Goal: Contribute content: Add original content to the website for others to see

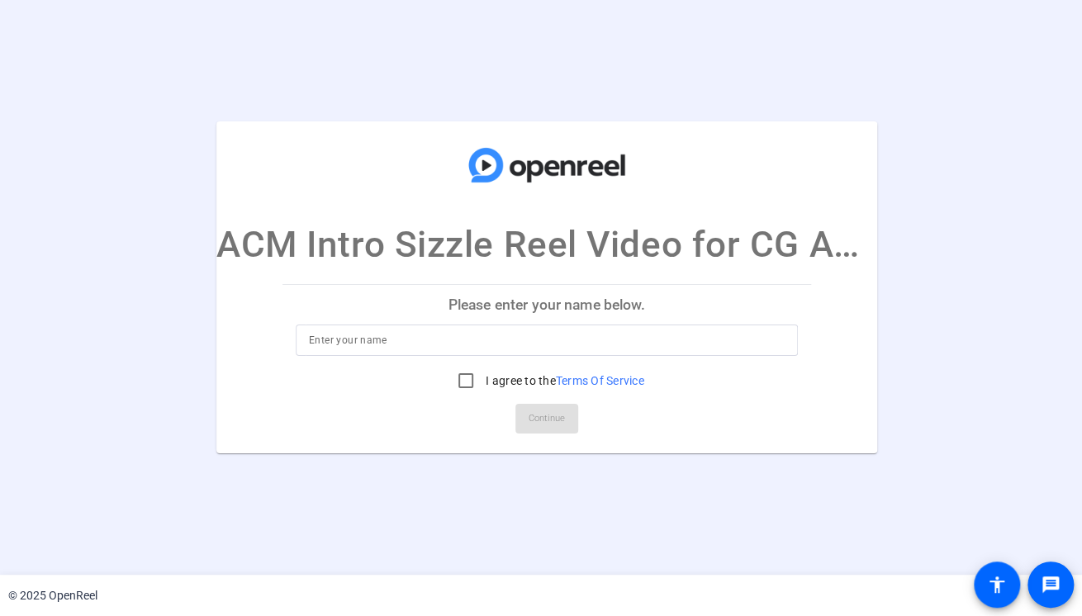
click at [587, 343] on input at bounding box center [547, 340] width 476 height 20
type input "Mike Gitlin"
click at [461, 376] on input "I agree to the Terms Of Service" at bounding box center [465, 380] width 33 height 33
checkbox input "true"
click at [543, 421] on span "Continue" at bounding box center [547, 418] width 36 height 25
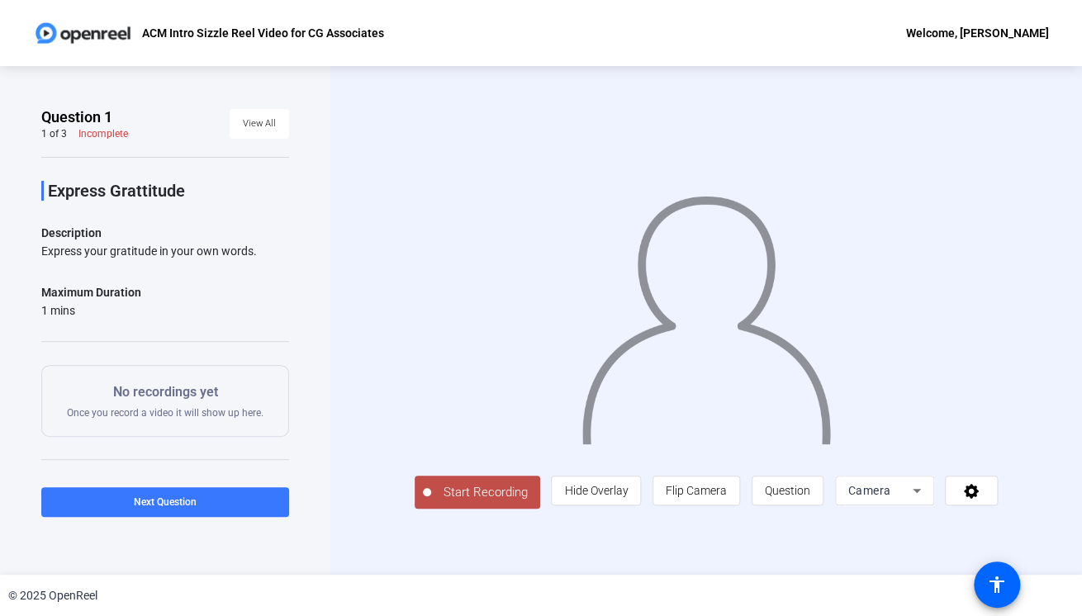
click at [484, 488] on span "Start Recording" at bounding box center [485, 492] width 109 height 19
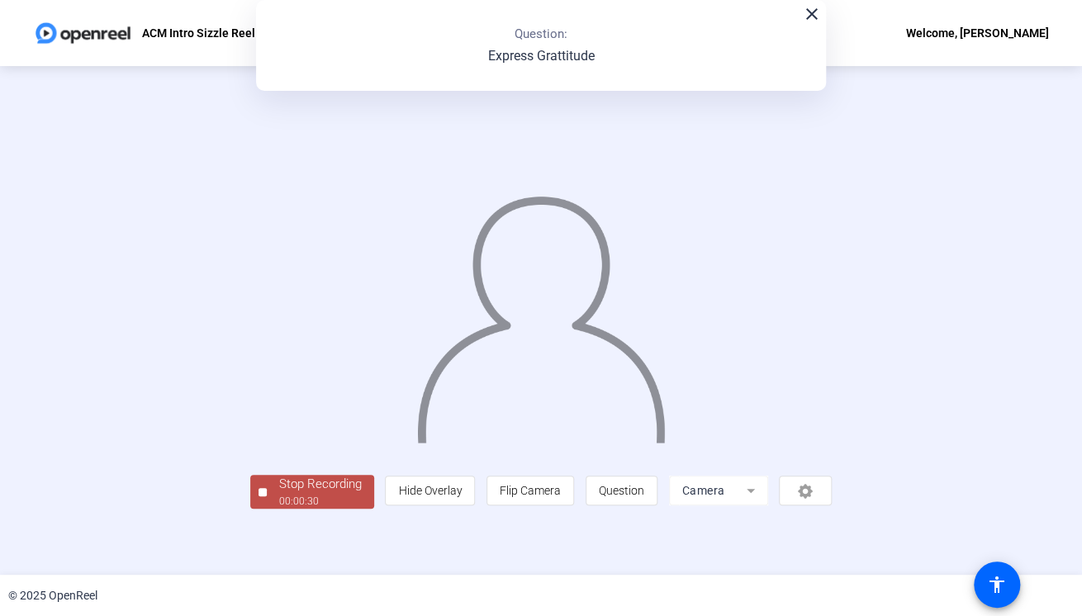
click at [322, 485] on div "Stop Recording" at bounding box center [320, 484] width 83 height 19
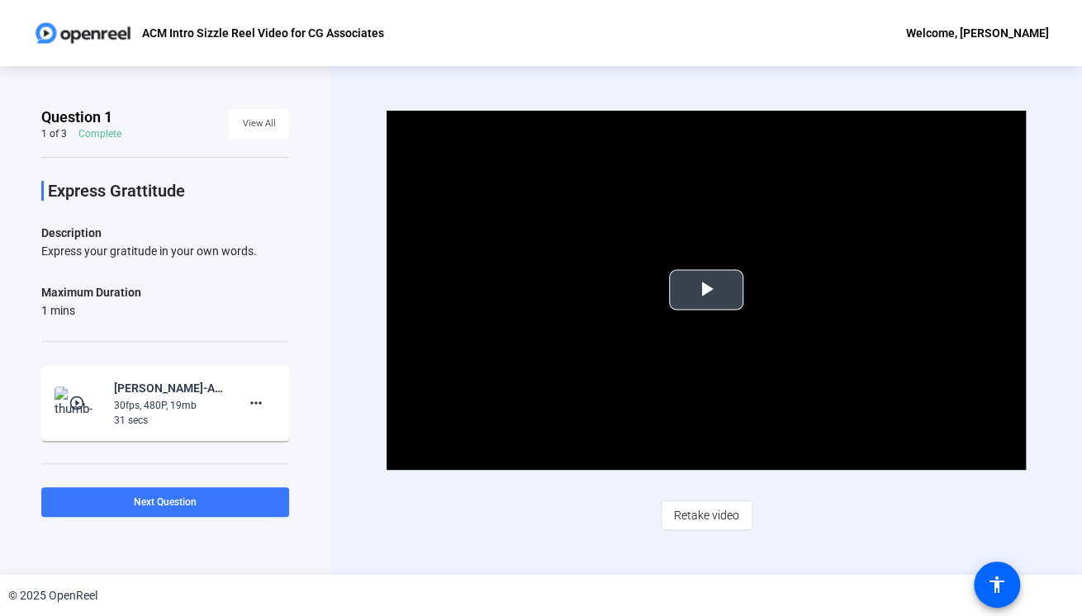
click at [706, 290] on span "Video Player" at bounding box center [706, 290] width 0 height 0
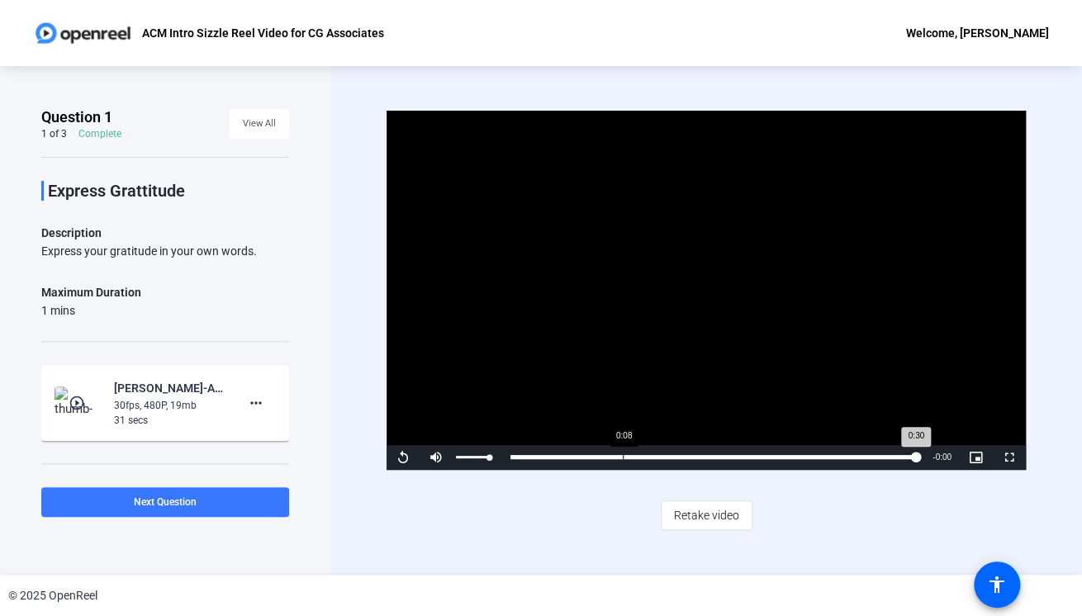
drag, startPoint x: 491, startPoint y: 458, endPoint x: 623, endPoint y: 467, distance: 131.7
click at [623, 467] on div "Replay Mute 100% Current Time 0:30 / Duration 0:30 Loaded : 100.00% 0:08 0:30 S…" at bounding box center [706, 457] width 639 height 25
click at [558, 391] on video "Video Player" at bounding box center [706, 290] width 639 height 359
click at [408, 458] on span "Video Player" at bounding box center [403, 458] width 33 height 0
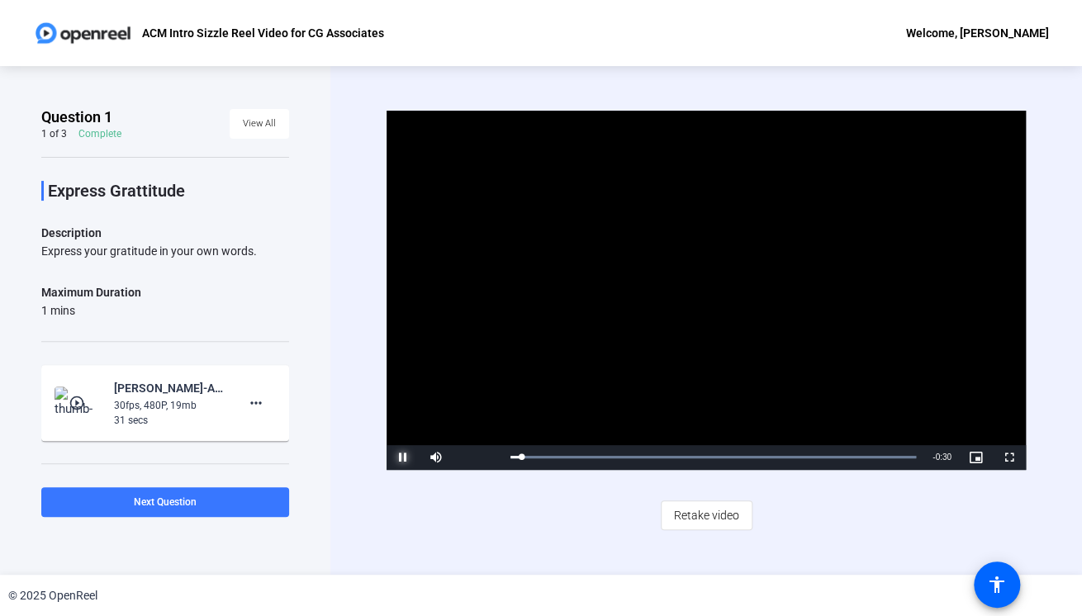
click at [407, 458] on span "Video Player" at bounding box center [403, 458] width 33 height 0
click at [410, 458] on span "Video Player" at bounding box center [403, 458] width 33 height 0
drag, startPoint x: 540, startPoint y: 450, endPoint x: 518, endPoint y: 454, distance: 22.7
click at [518, 454] on div "Loaded : 100.00% 0:00 0:00" at bounding box center [713, 457] width 422 height 25
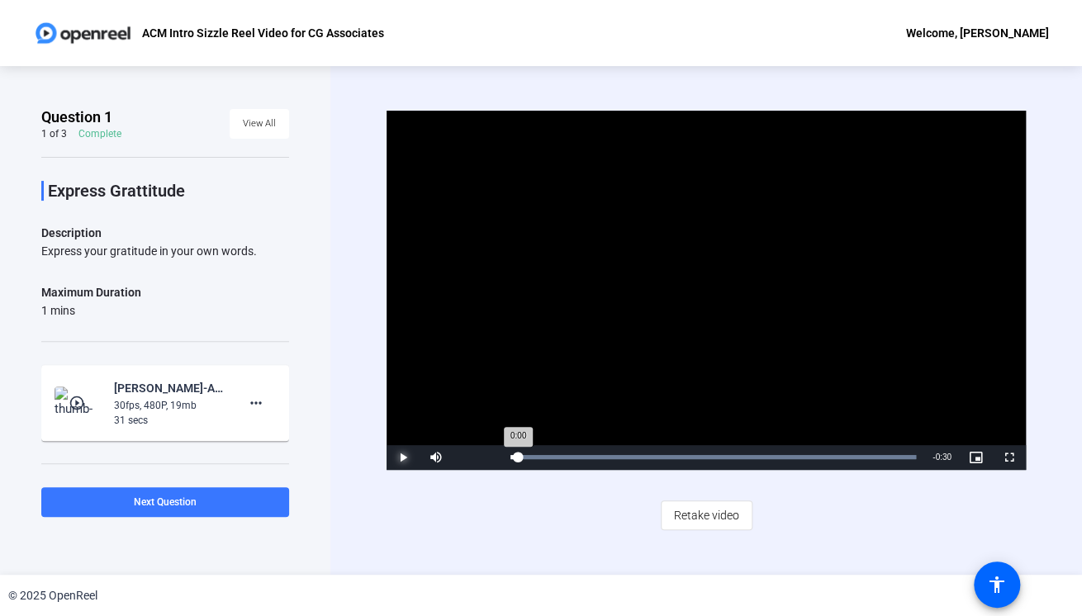
click at [518, 455] on div "0:00" at bounding box center [513, 457] width 7 height 4
click at [403, 458] on span "Video Player" at bounding box center [403, 458] width 33 height 0
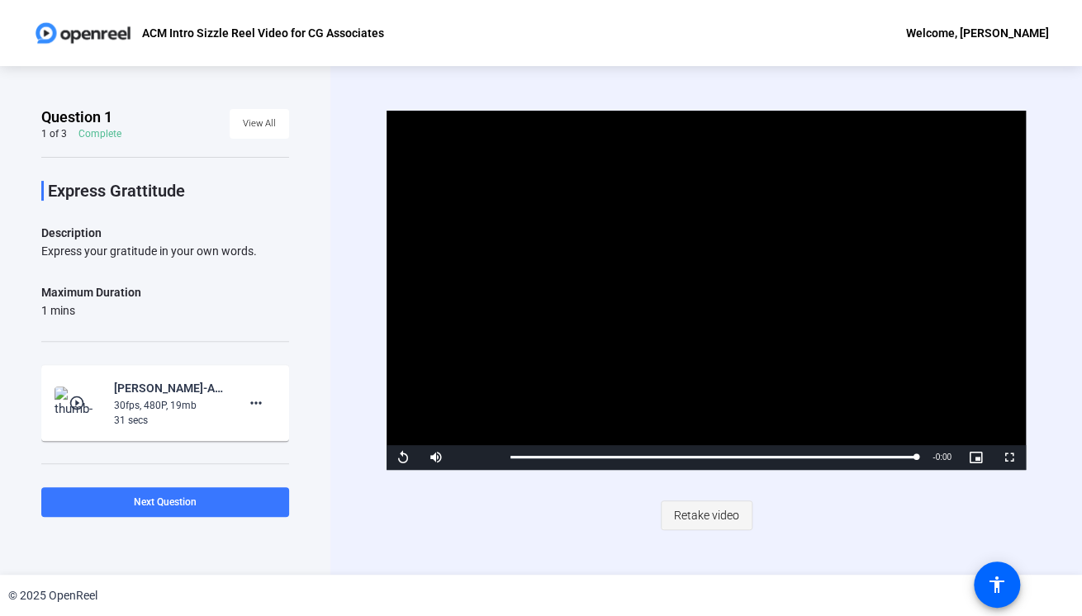
click at [700, 515] on span "Retake video" at bounding box center [706, 515] width 65 height 31
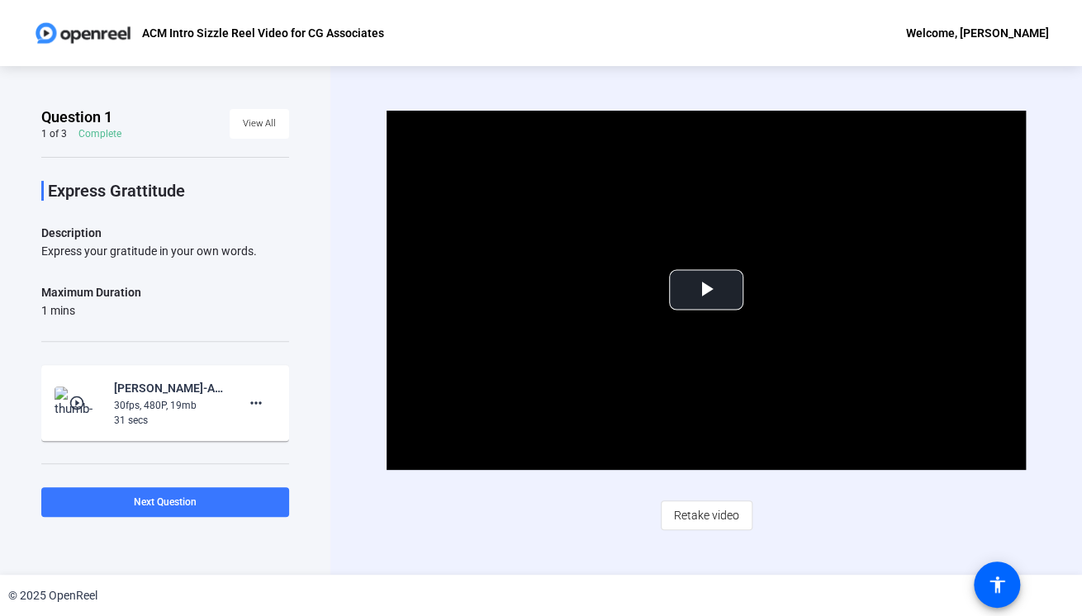
click at [709, 512] on span "Retake video" at bounding box center [706, 515] width 65 height 31
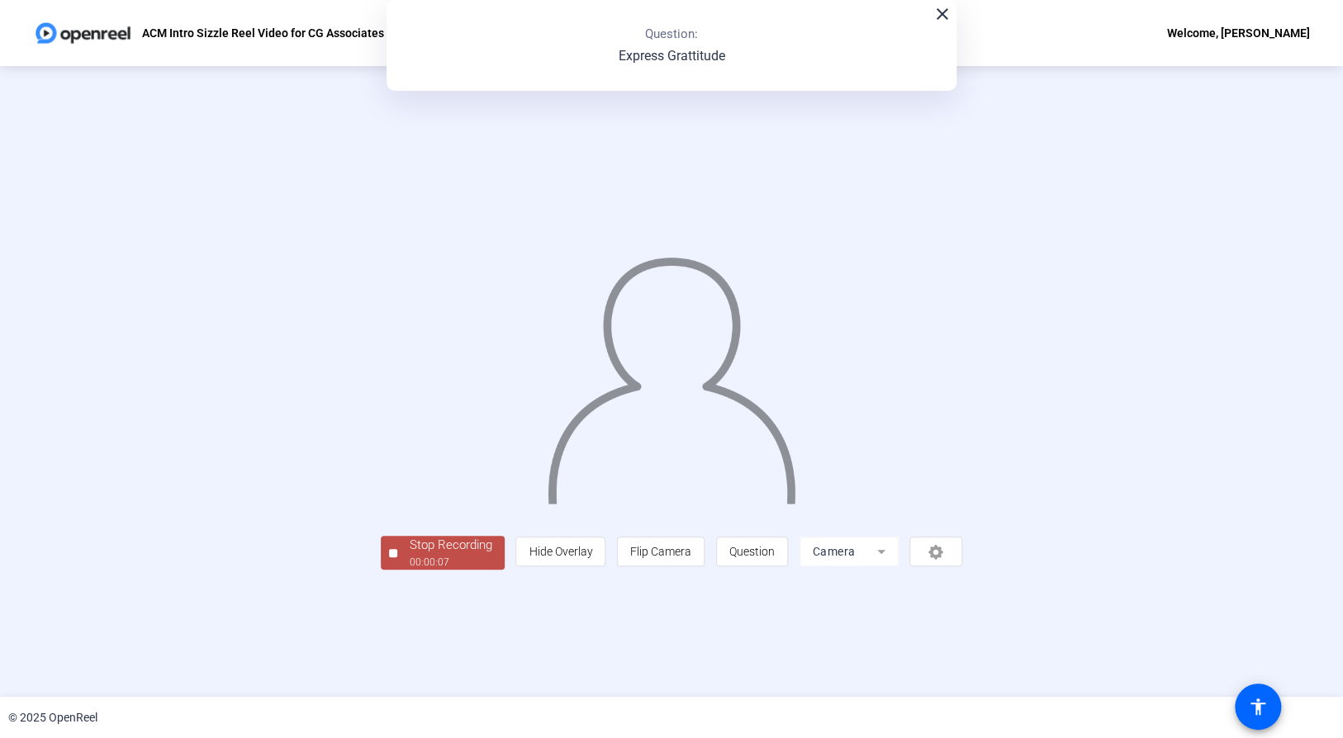
click at [410, 555] on div "Stop Recording" at bounding box center [451, 545] width 83 height 19
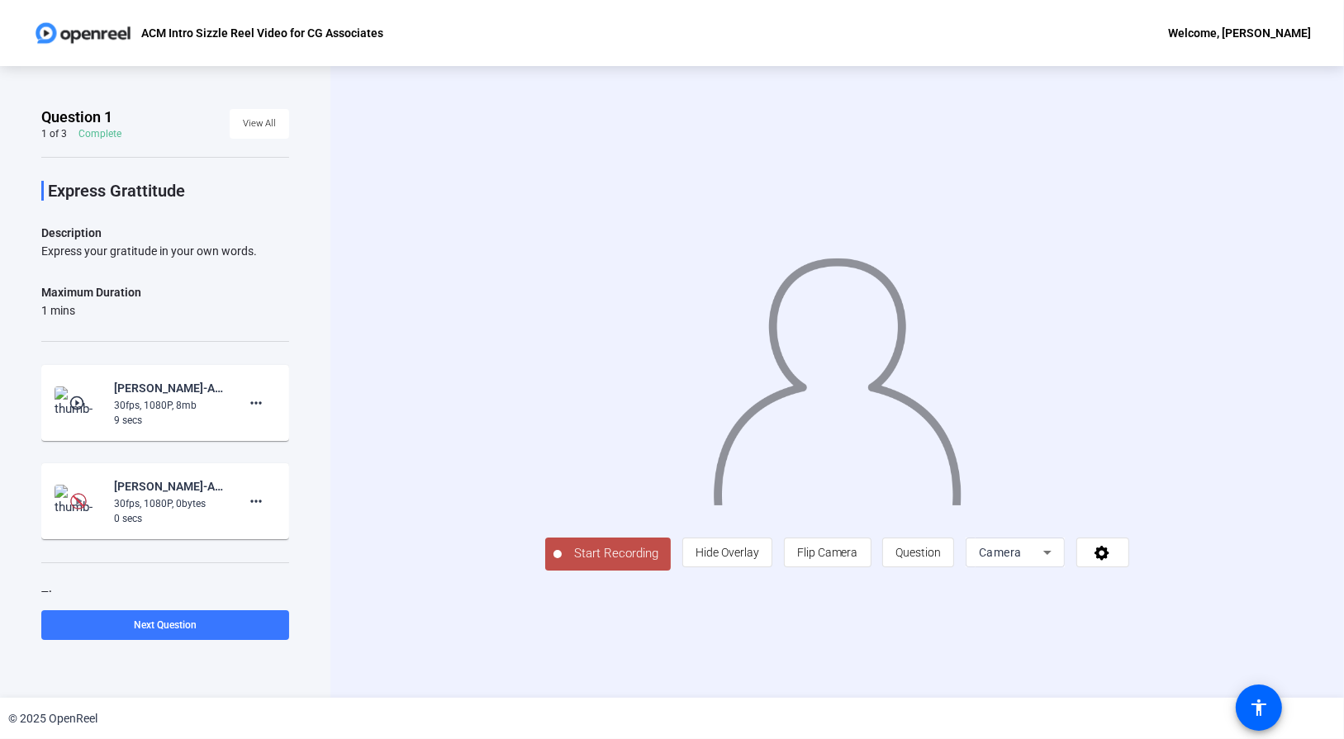
click at [562, 563] on span "Start Recording" at bounding box center [616, 553] width 109 height 19
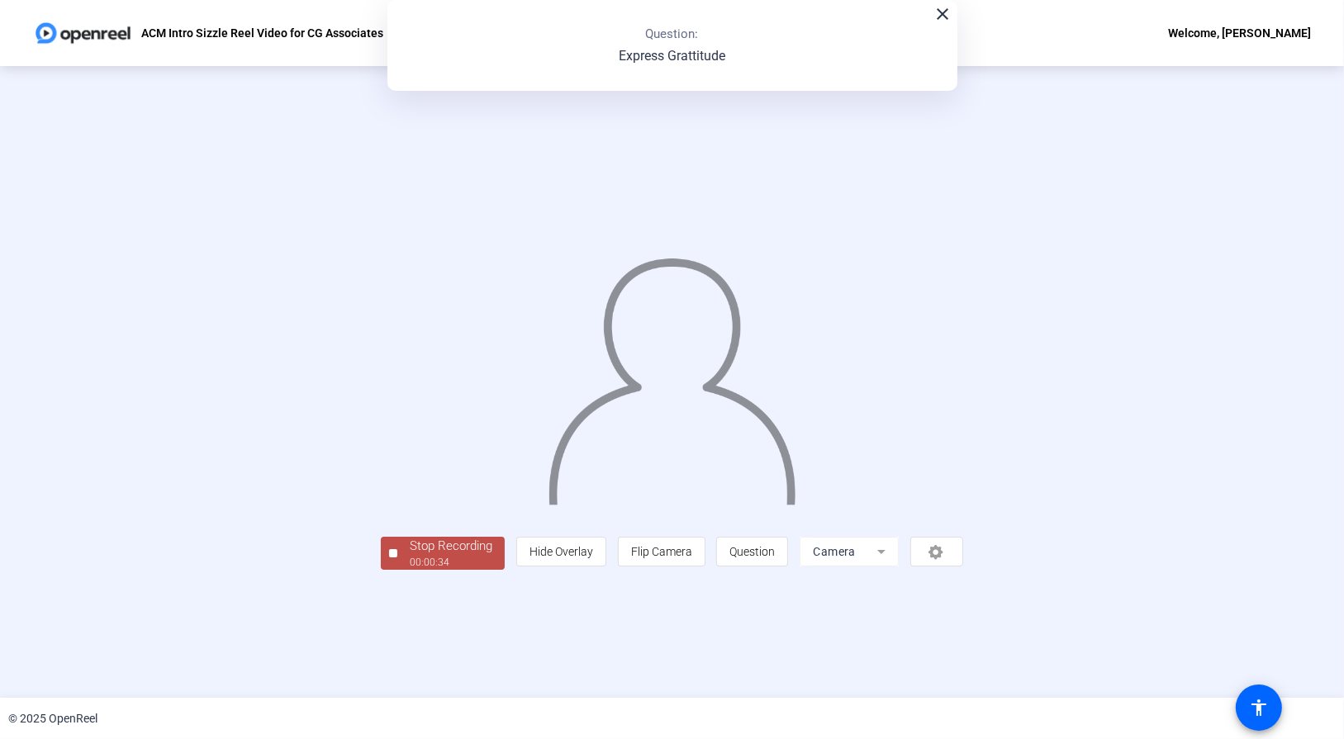
click at [410, 570] on div "00:00:34" at bounding box center [451, 562] width 83 height 15
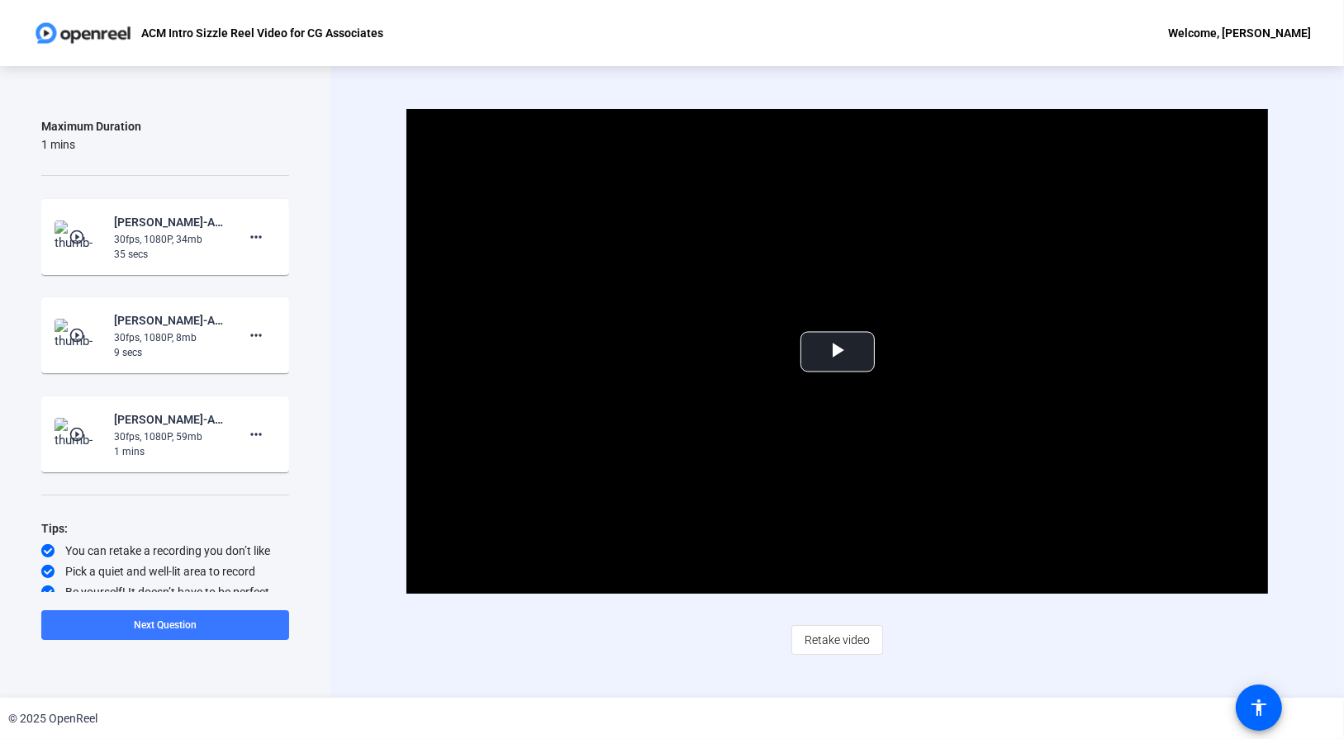
scroll to position [173, 0]
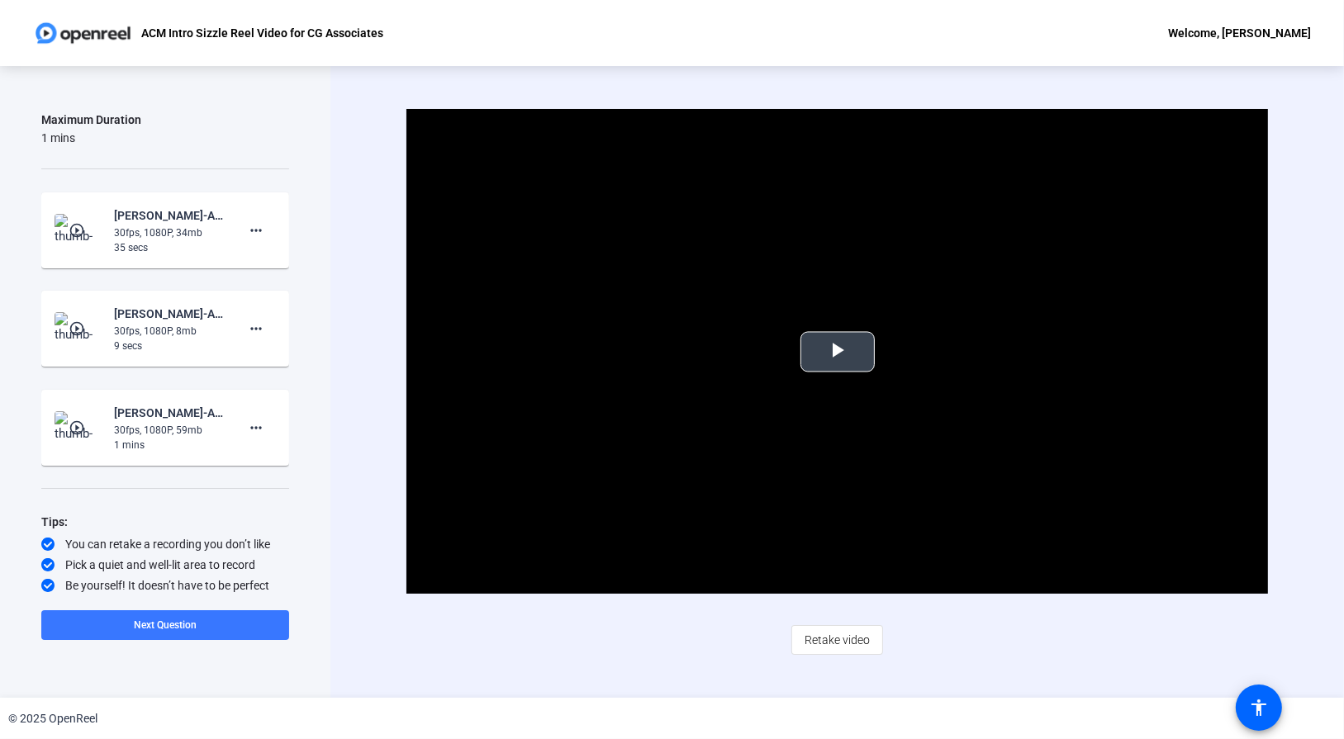
click at [838, 352] on span "Video Player" at bounding box center [838, 352] width 0 height 0
